Goal: Task Accomplishment & Management: Manage account settings

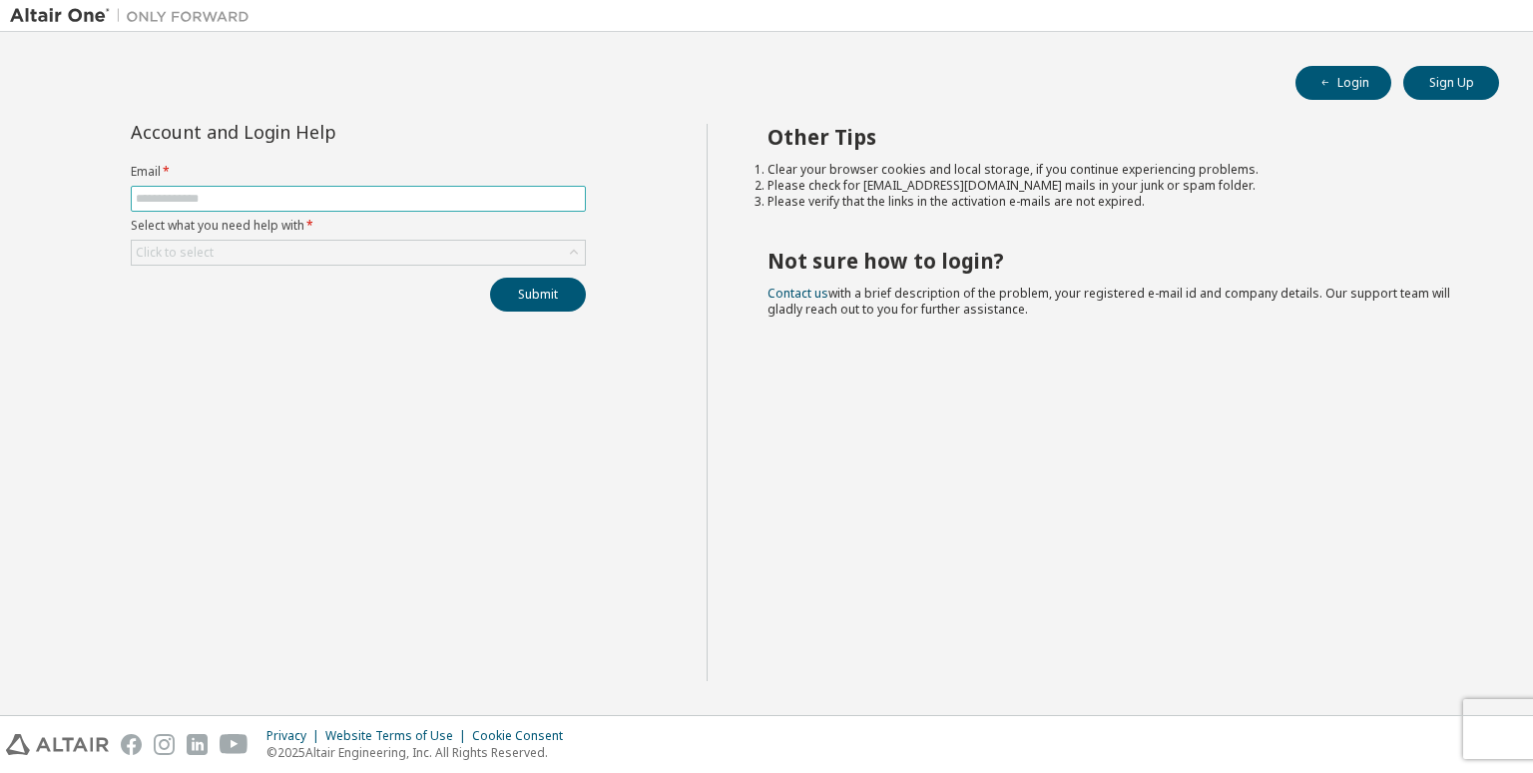
click at [339, 197] on input "text" at bounding box center [358, 199] width 445 height 16
type input "**********"
click at [291, 241] on div "Click to select" at bounding box center [358, 253] width 453 height 24
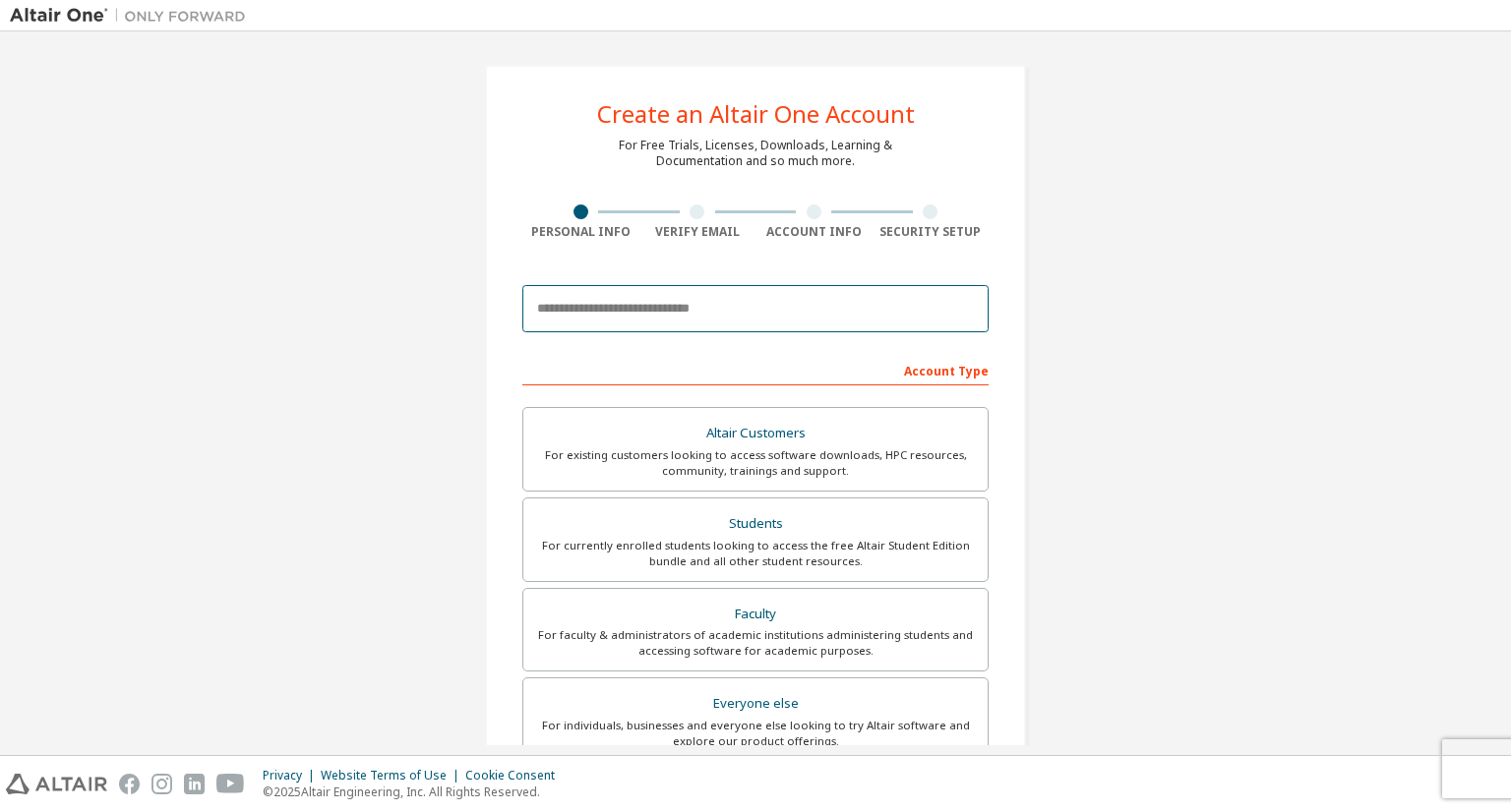
click at [877, 310] on input "email" at bounding box center [755, 308] width 466 height 47
type input "**********"
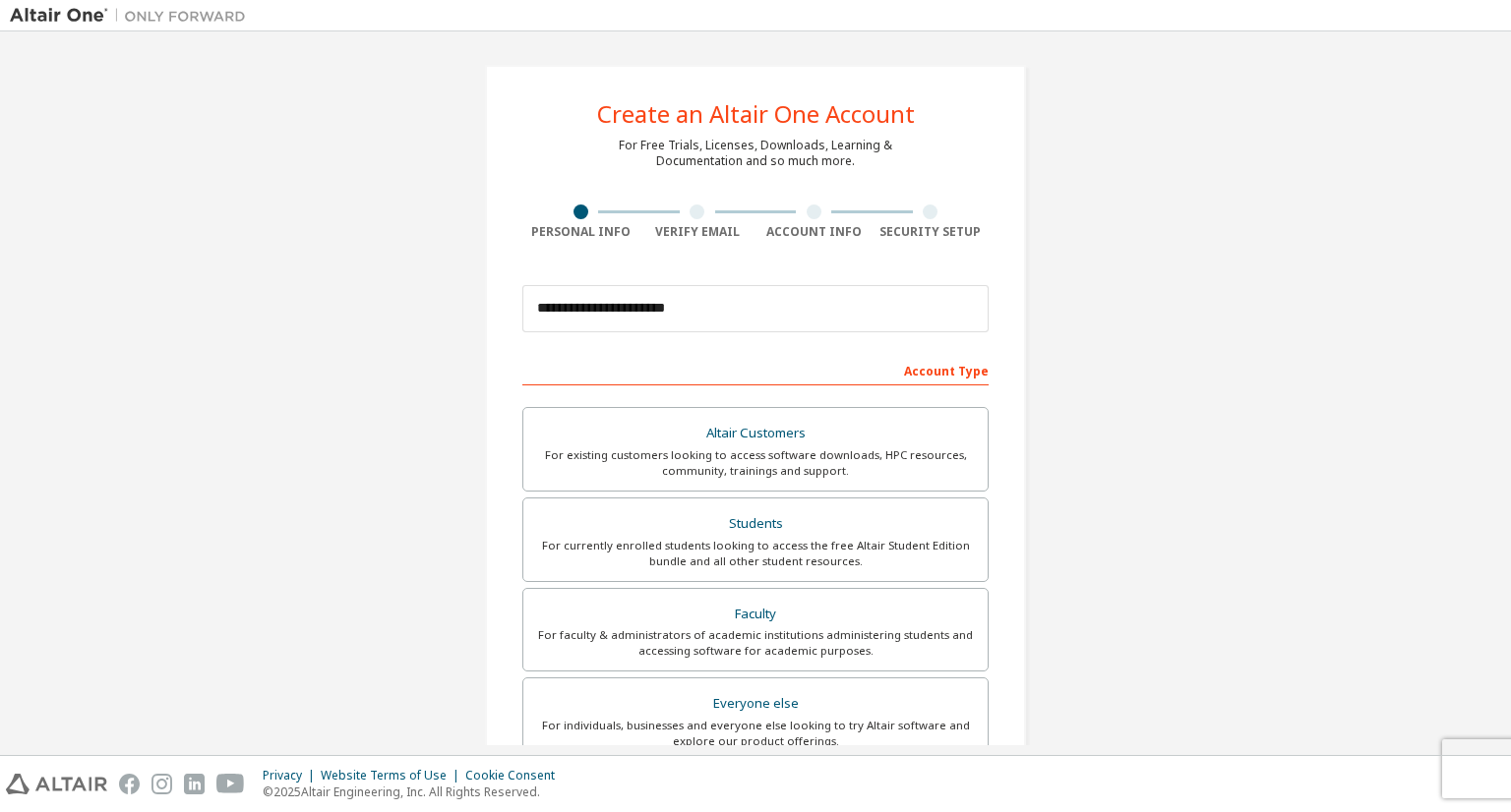
click at [843, 379] on div "Account Type" at bounding box center [755, 370] width 466 height 32
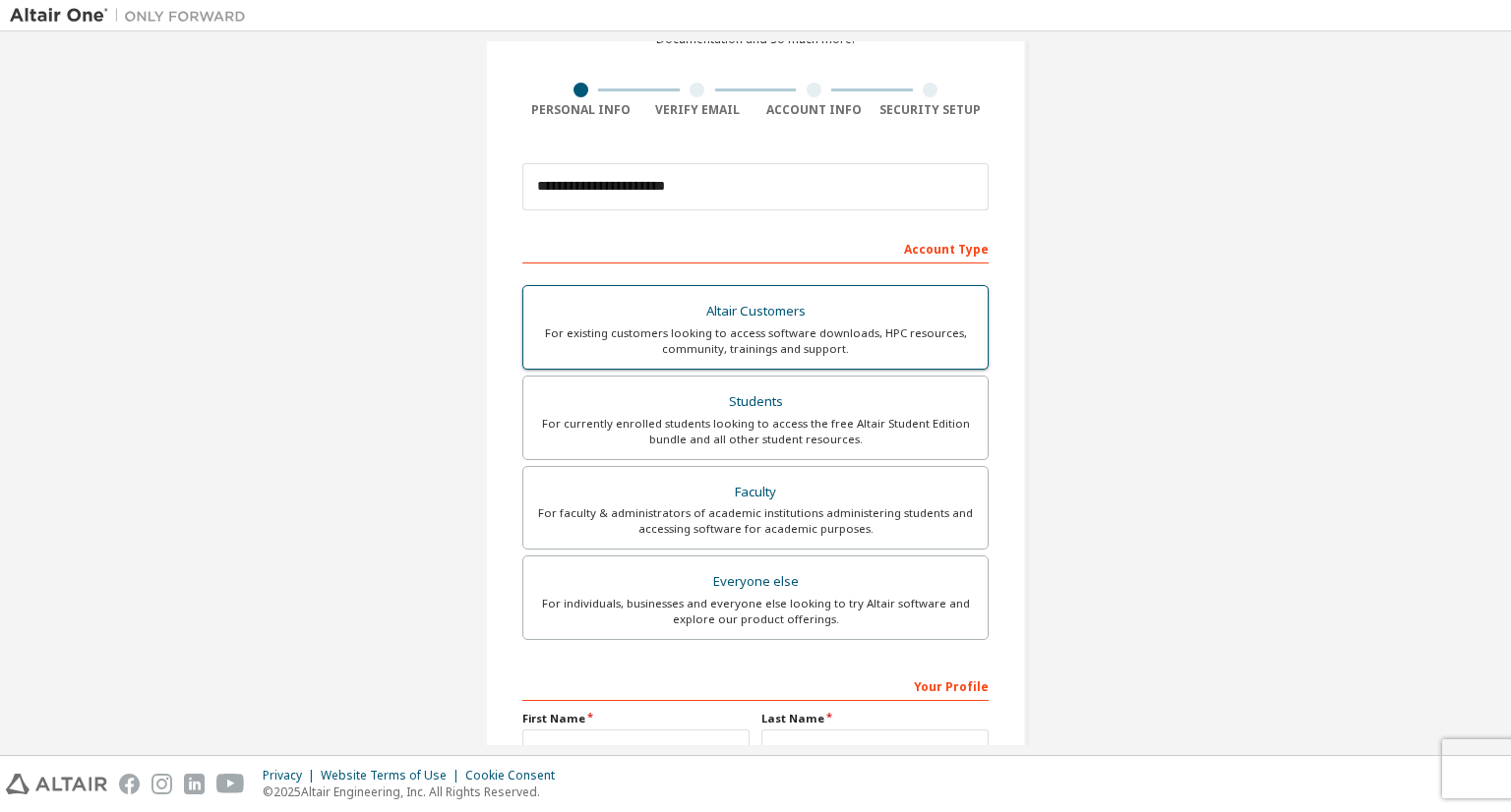
scroll to position [130, 0]
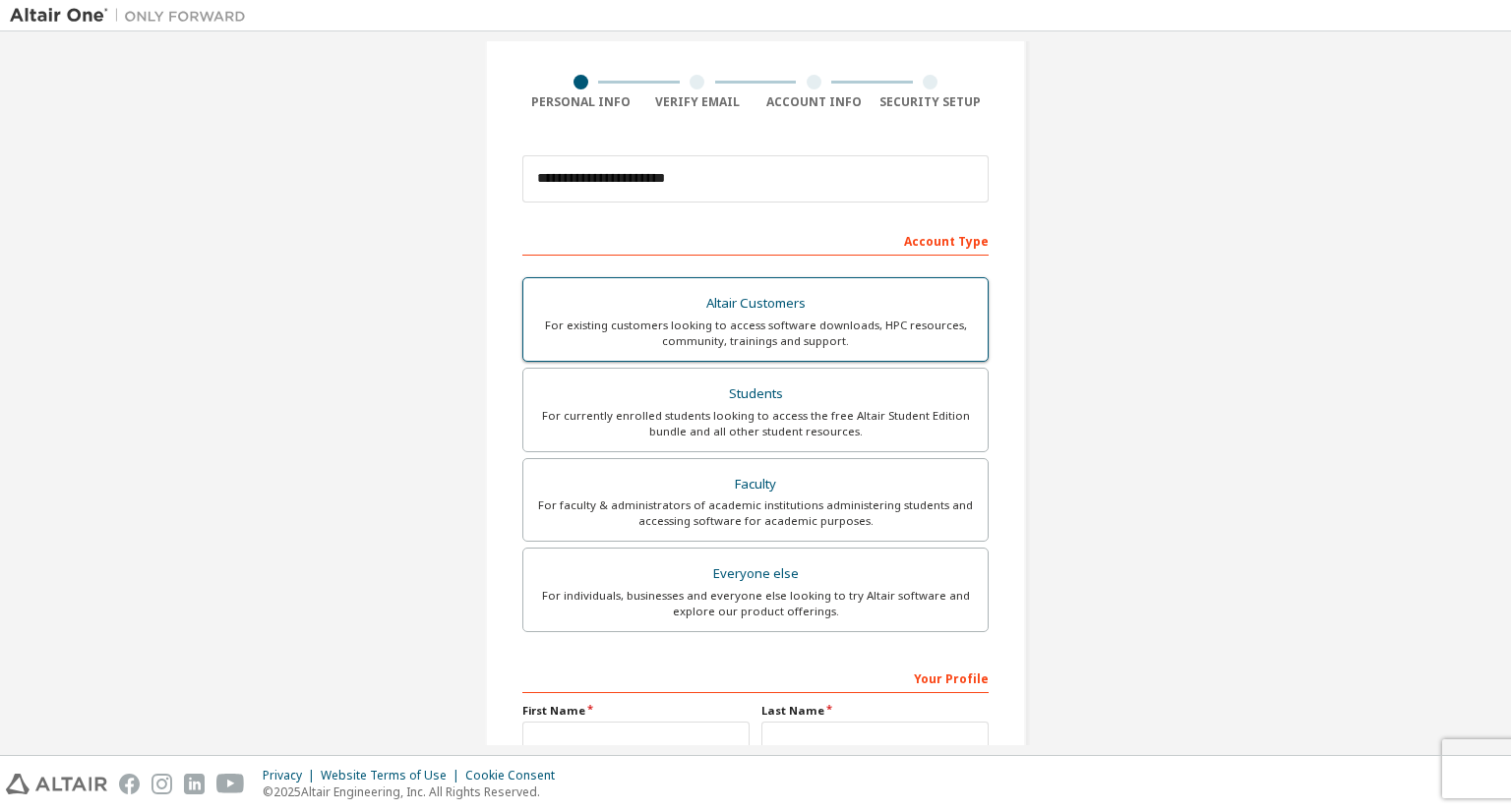
click at [861, 426] on div "For currently enrolled students looking to access the free Altair Student Editi…" at bounding box center [755, 424] width 441 height 32
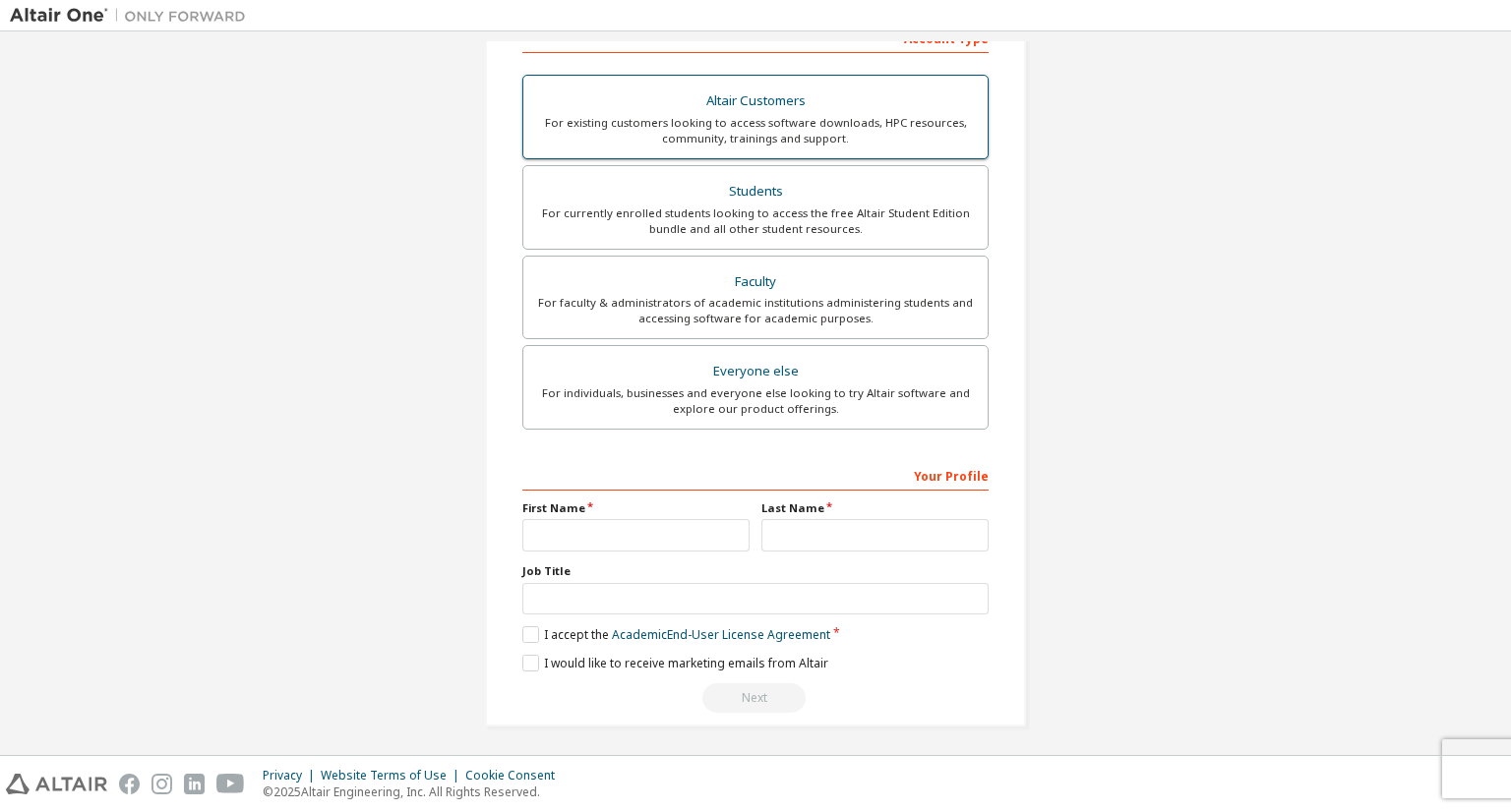
scroll to position [333, 0]
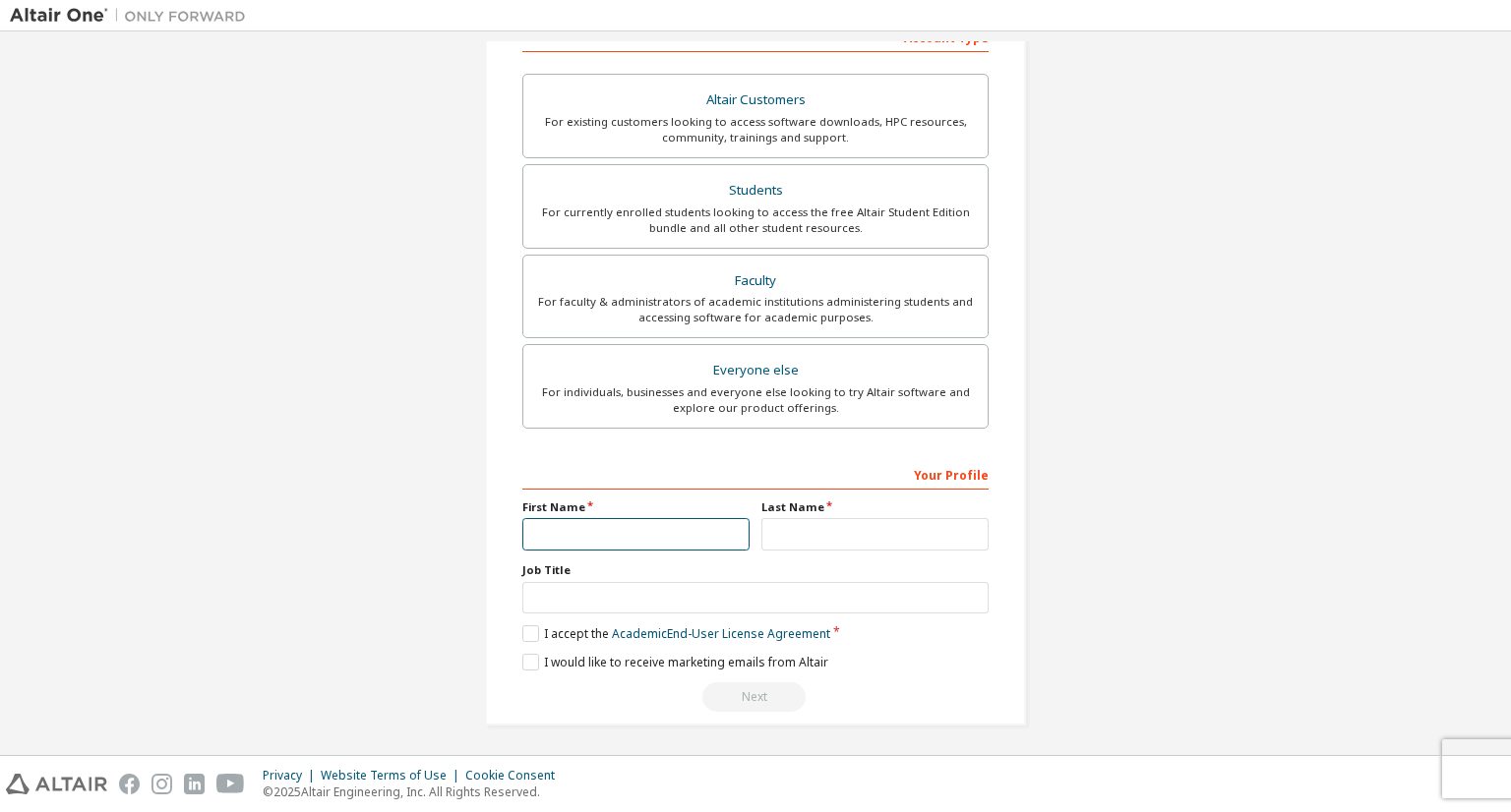
click at [682, 524] on input "text" at bounding box center [636, 534] width 228 height 33
click at [531, 535] on input "****" at bounding box center [636, 534] width 228 height 33
type input "****"
click at [810, 532] on input "text" at bounding box center [875, 534] width 228 height 33
type input "*****"
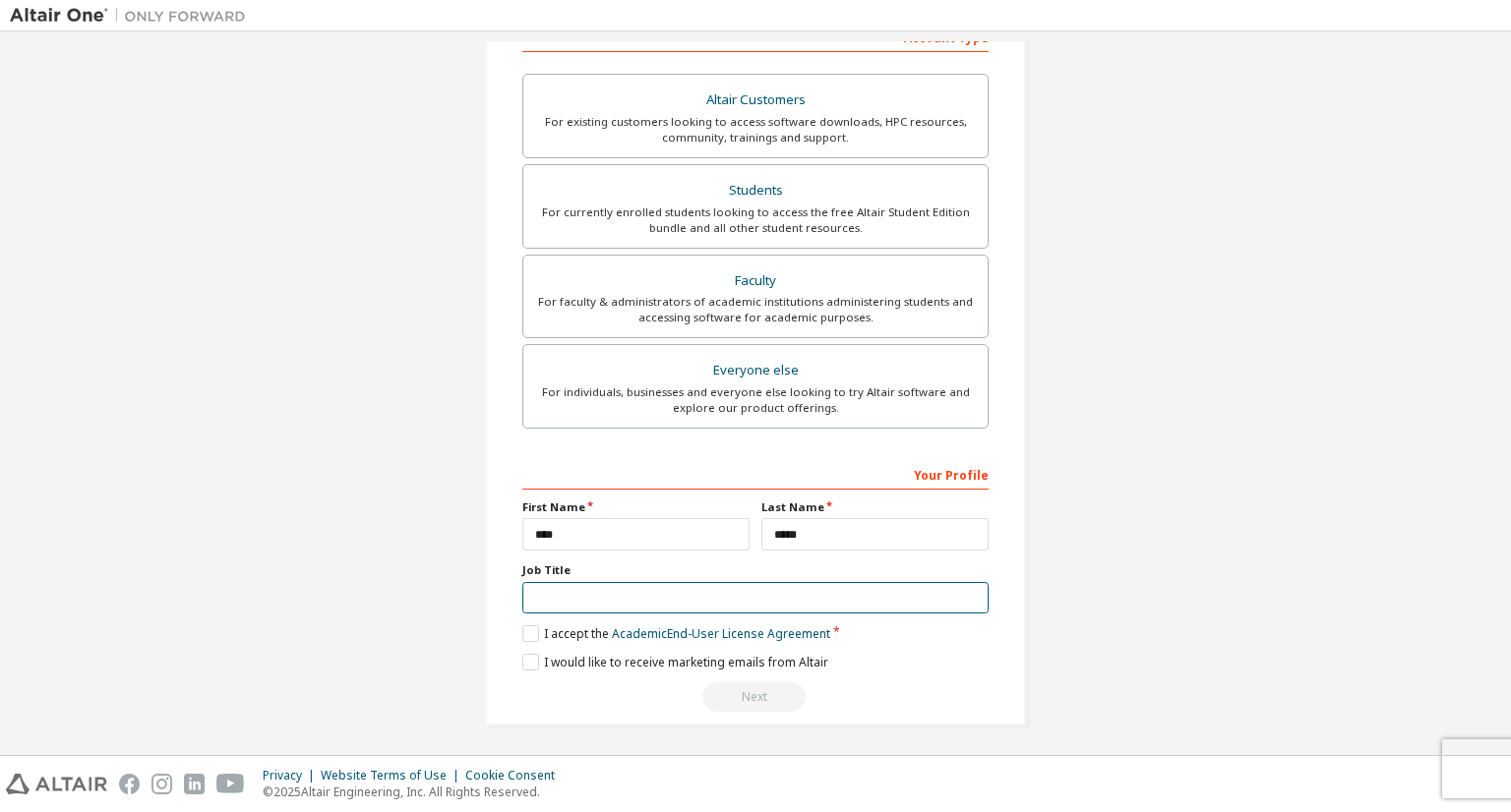
click at [802, 598] on input "text" at bounding box center [755, 598] width 466 height 33
click at [531, 635] on label "I accept the Academic End-User License Agreement" at bounding box center [676, 634] width 308 height 17
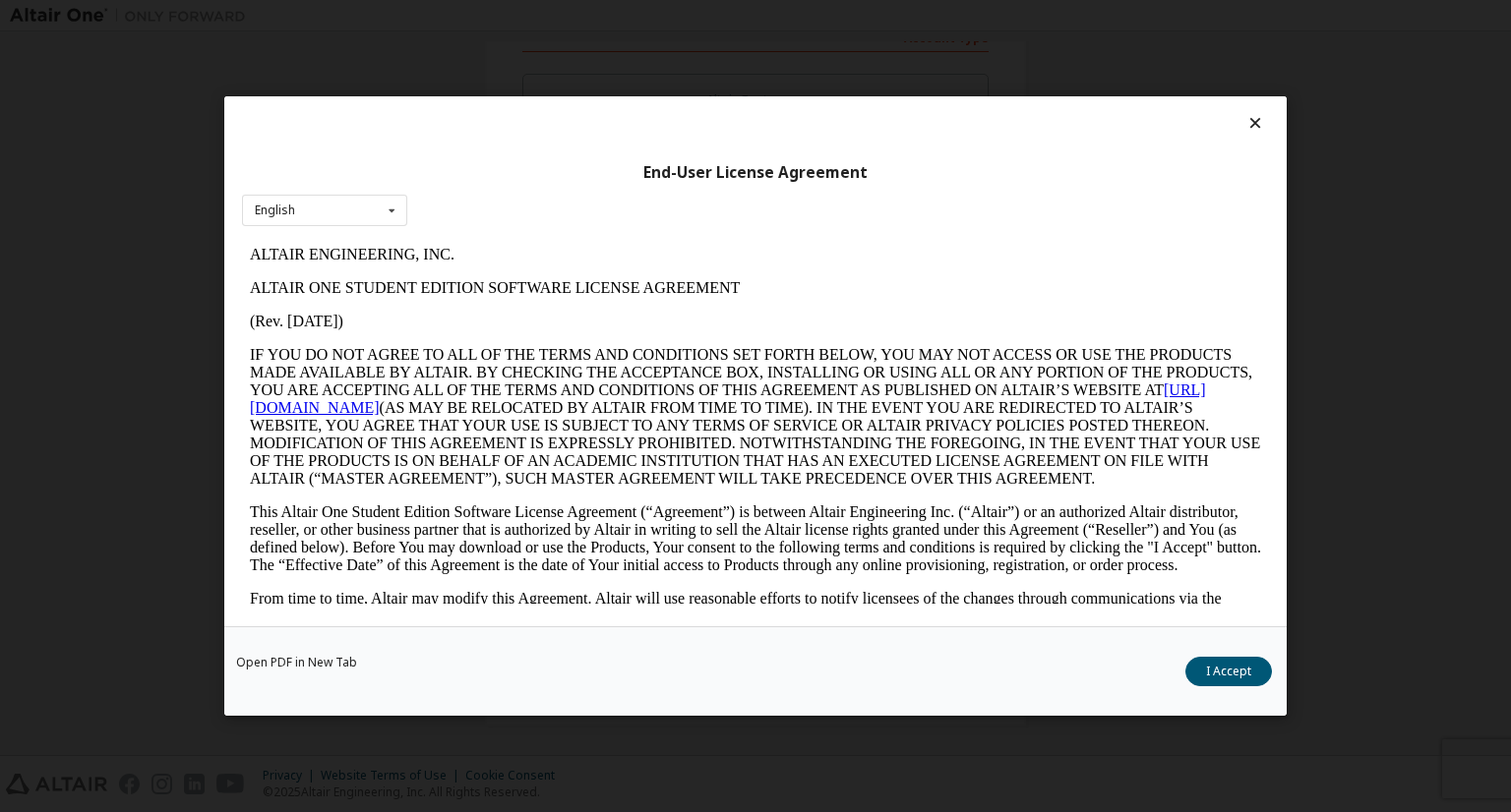
scroll to position [0, 0]
click at [1209, 658] on button "I Accept" at bounding box center [1229, 672] width 87 height 30
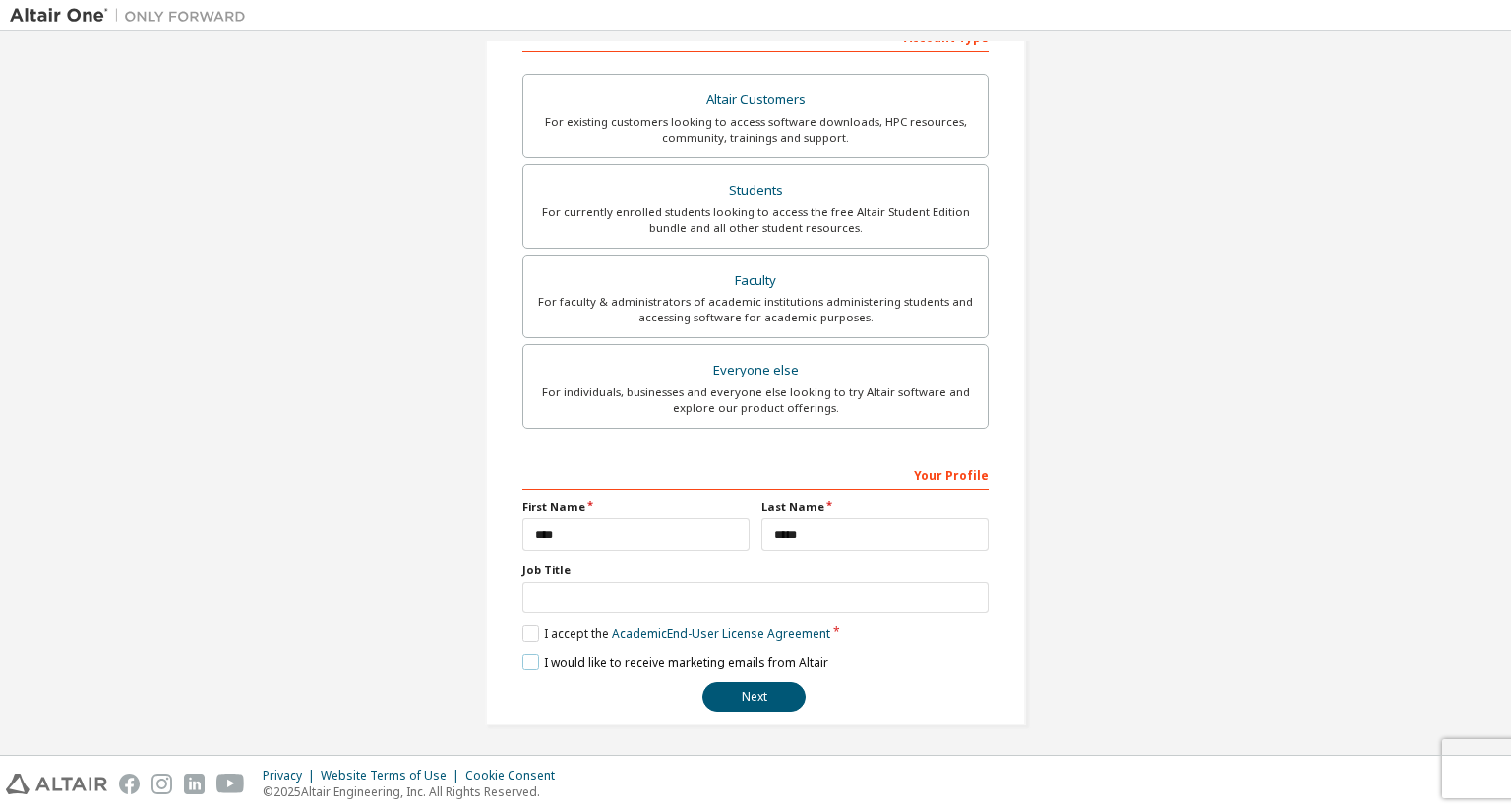
click at [522, 662] on label "I would like to receive marketing emails from Altair" at bounding box center [675, 662] width 306 height 17
click at [741, 700] on button "Next" at bounding box center [754, 698] width 103 height 30
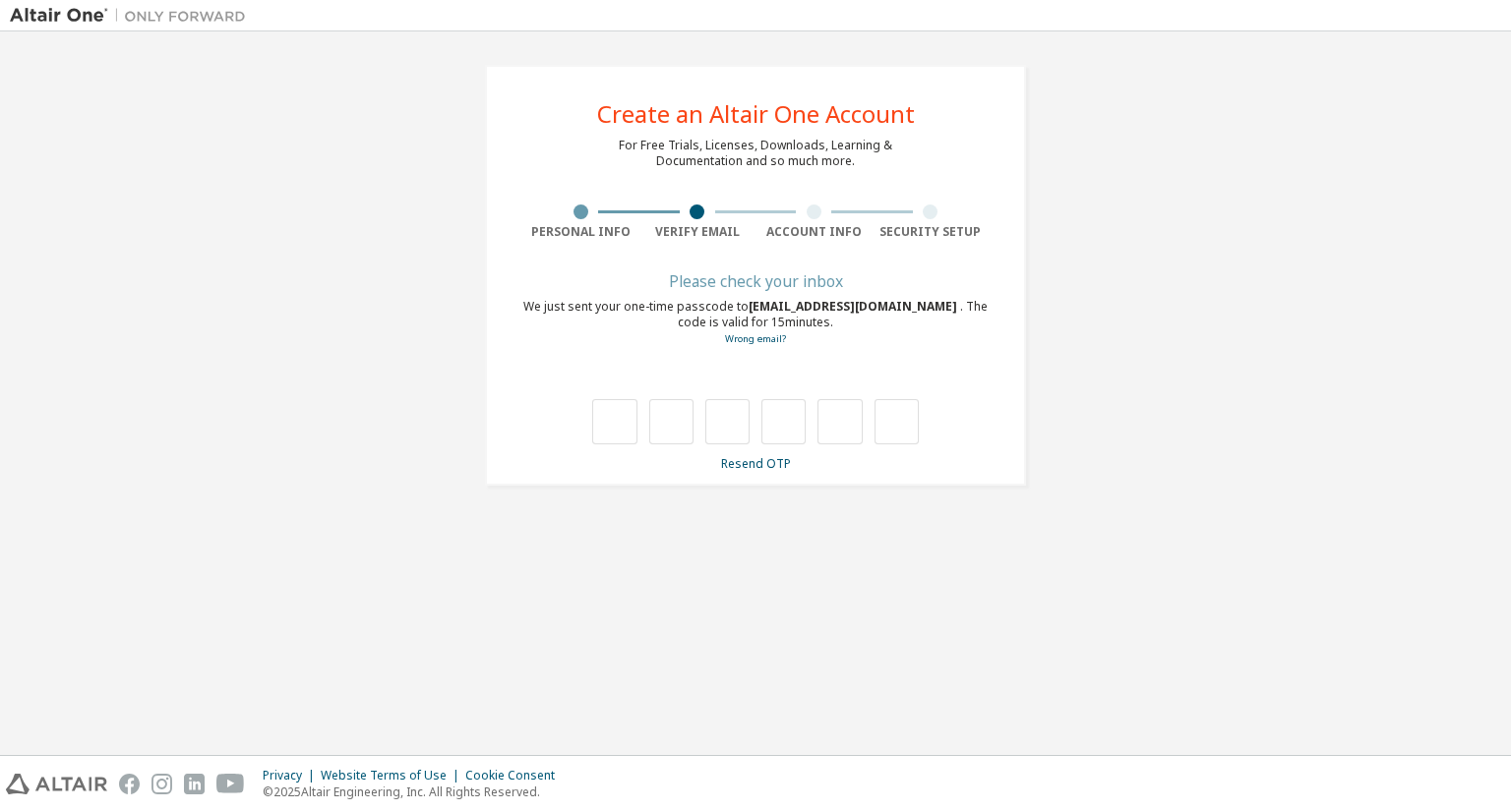
type input "*"
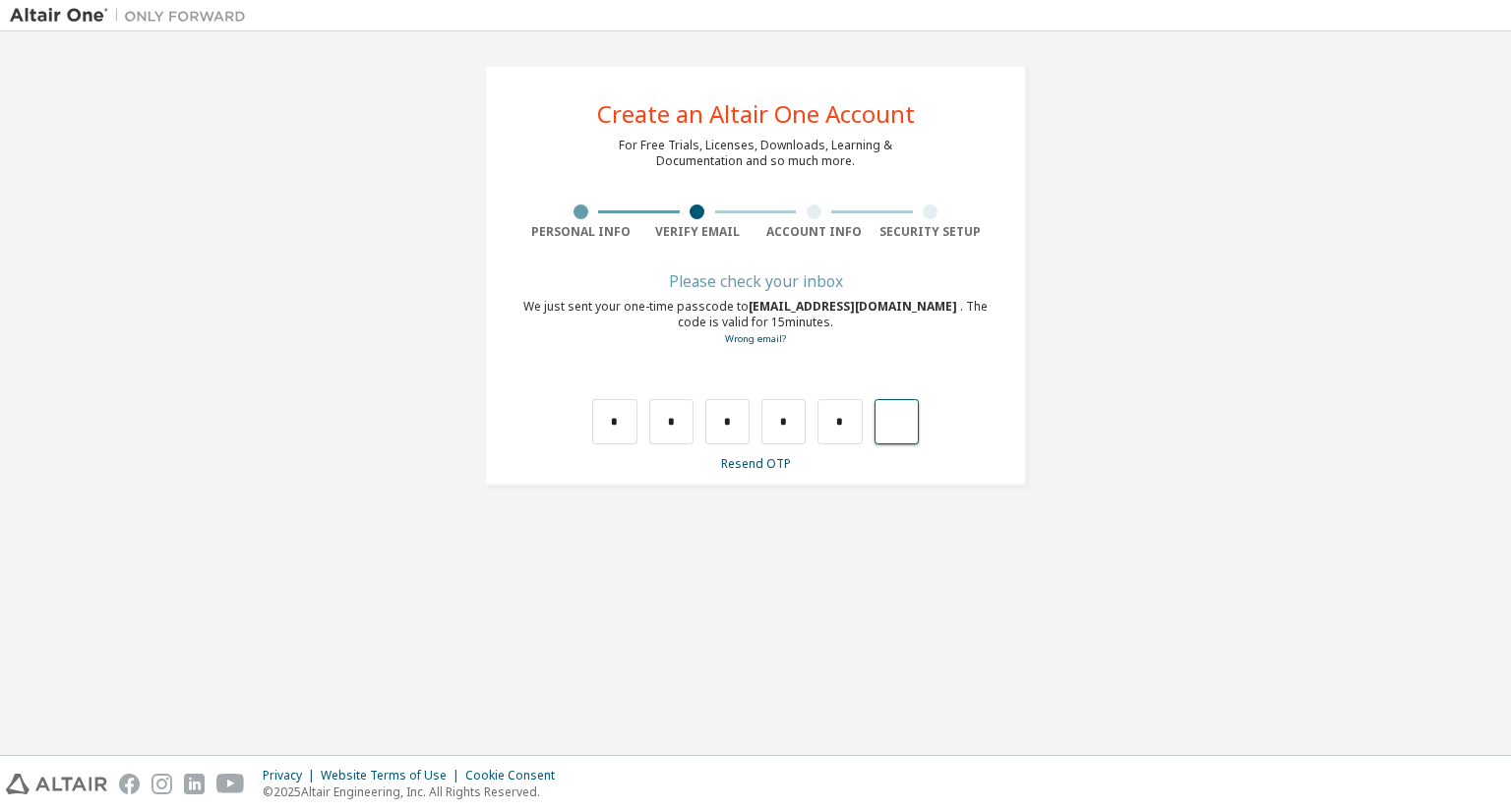
type input "*"
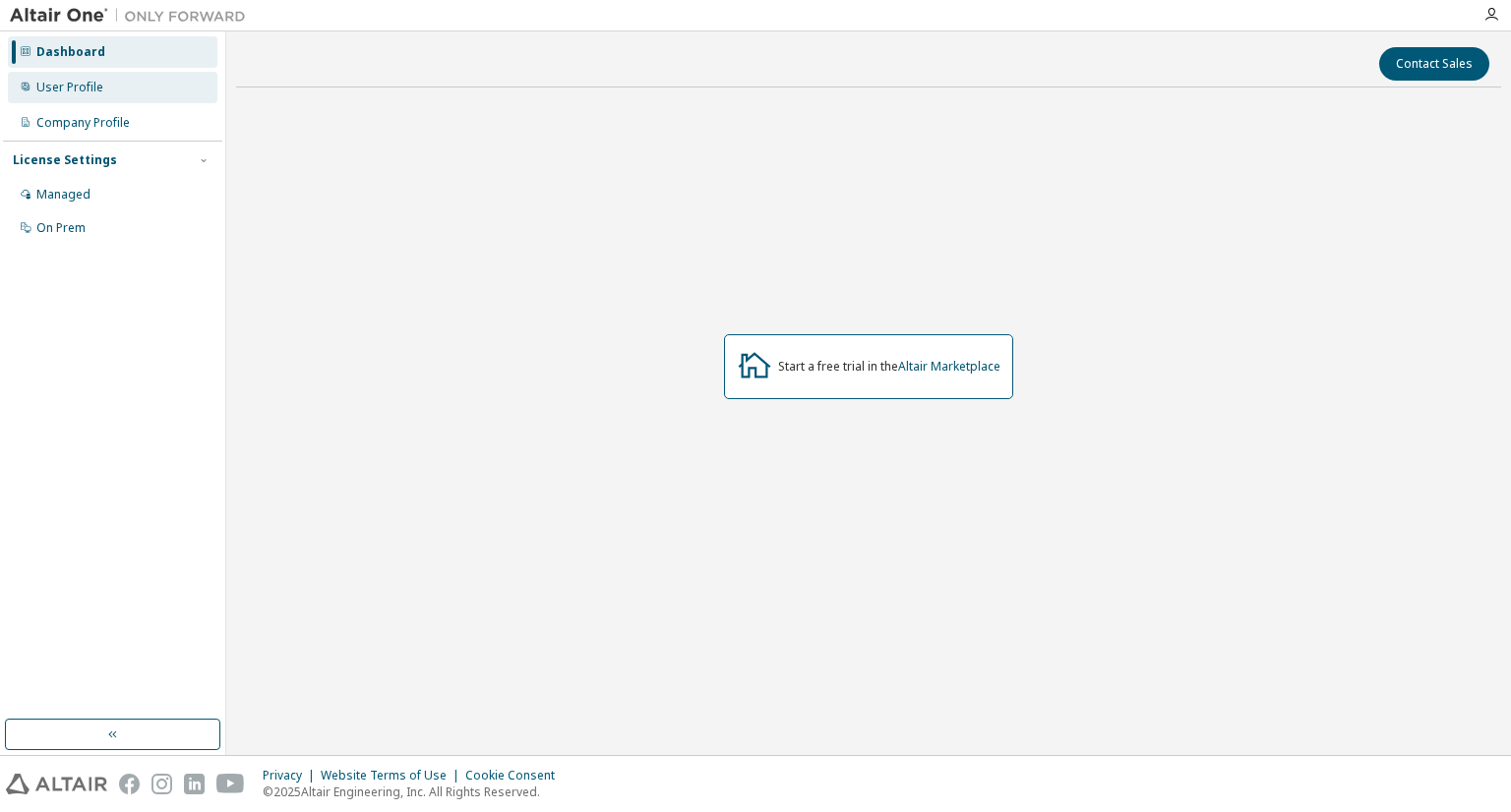
click at [80, 82] on div "User Profile" at bounding box center [70, 88] width 67 height 16
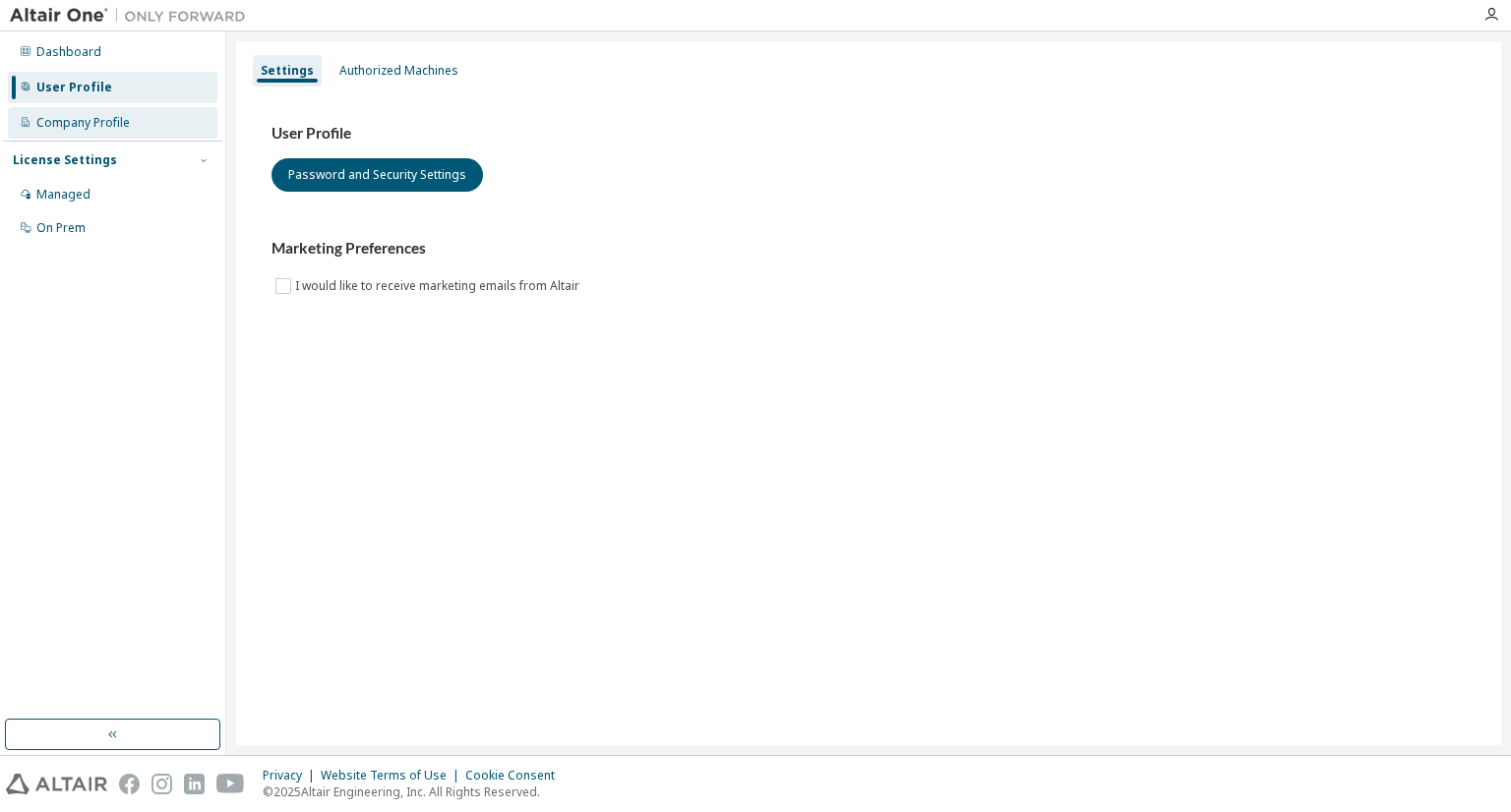
click at [103, 115] on div "Company Profile" at bounding box center [83, 123] width 94 height 16
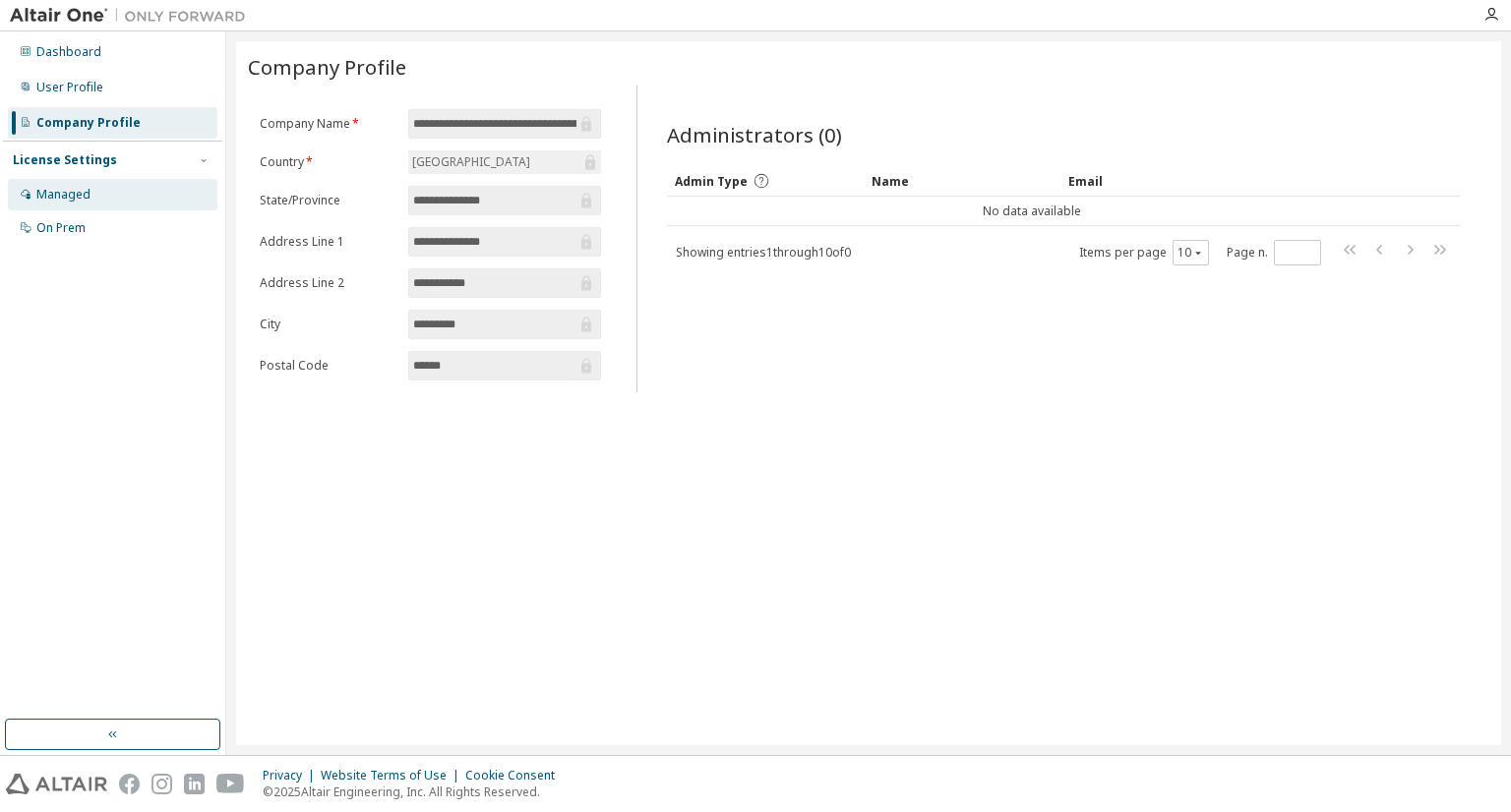
click at [107, 186] on div "Managed" at bounding box center [112, 195] width 210 height 32
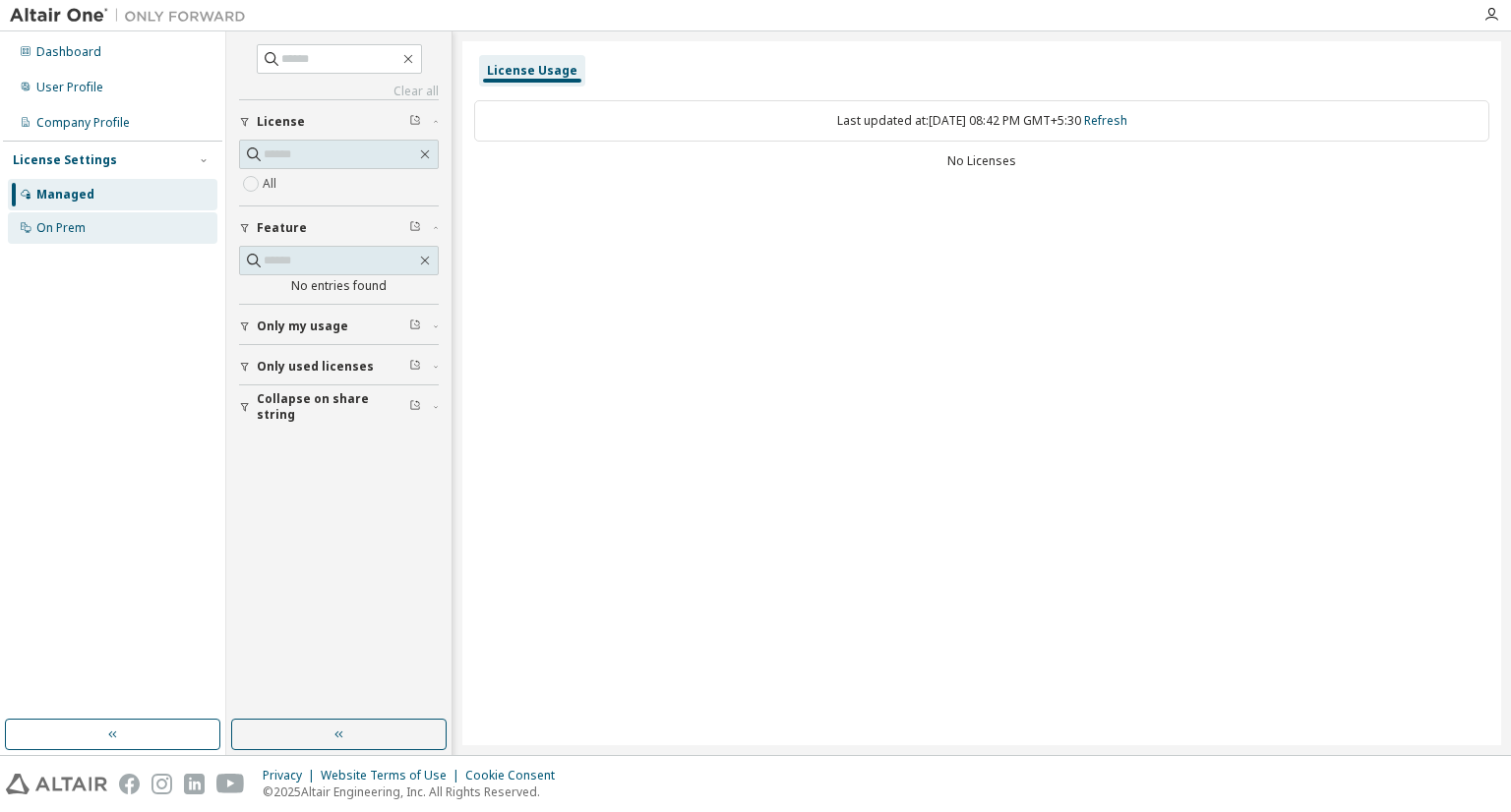
click at [119, 222] on div "On Prem" at bounding box center [112, 229] width 210 height 32
